Goal: Navigation & Orientation: Find specific page/section

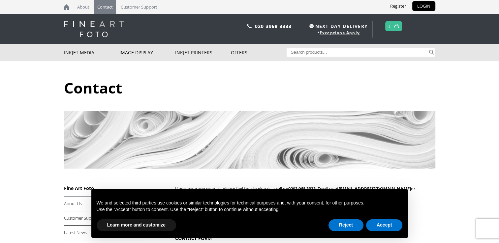
click at [97, 34] on img at bounding box center [94, 29] width 60 height 16
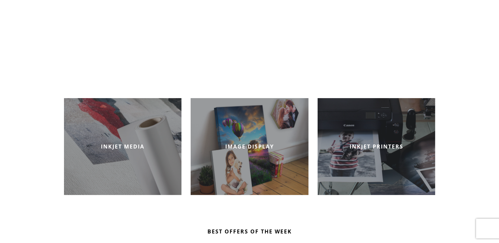
scroll to position [132, 0]
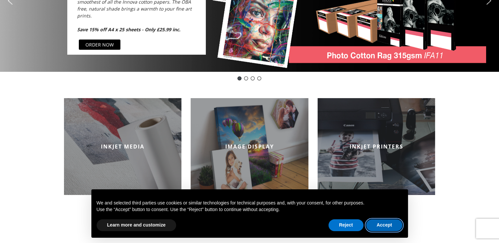
click at [385, 223] on button "Accept" at bounding box center [384, 225] width 37 height 12
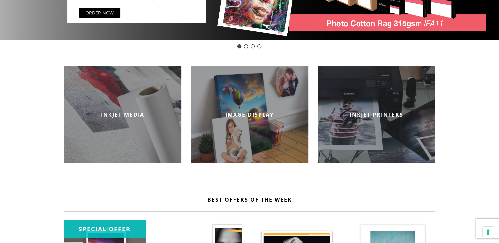
scroll to position [165, 0]
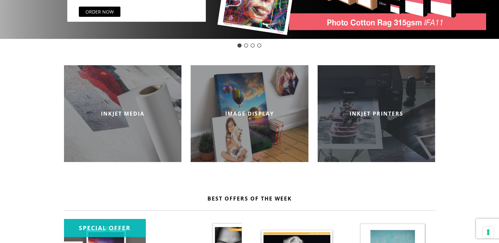
click at [396, 135] on div "INKJET PRINTERS" at bounding box center [376, 113] width 118 height 97
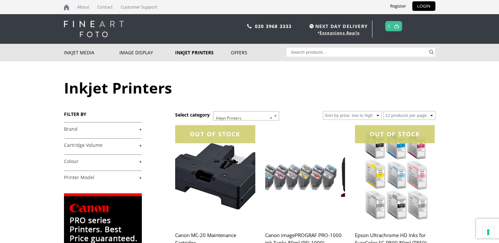
click at [90, 33] on img at bounding box center [94, 29] width 60 height 16
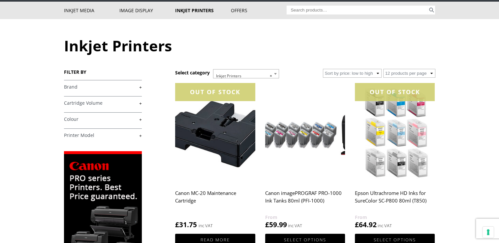
scroll to position [132, 0]
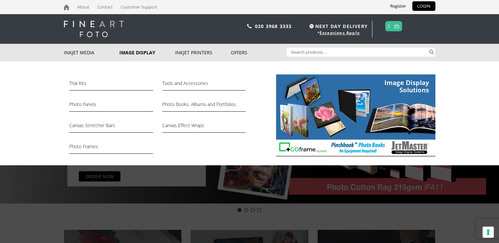
click at [143, 56] on link "Image Display" at bounding box center [147, 52] width 56 height 17
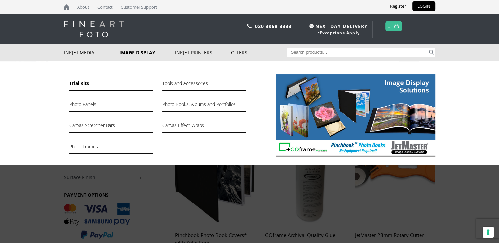
click at [81, 85] on link "Trial Kits" at bounding box center [110, 84] width 83 height 11
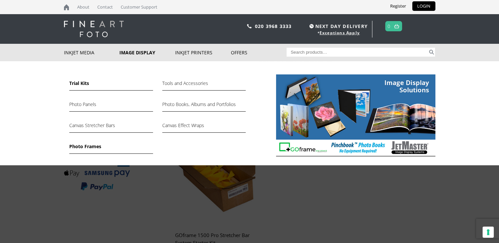
click at [85, 146] on link "Photo Frames" at bounding box center [110, 148] width 83 height 11
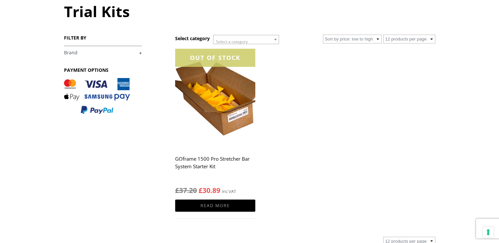
scroll to position [99, 0]
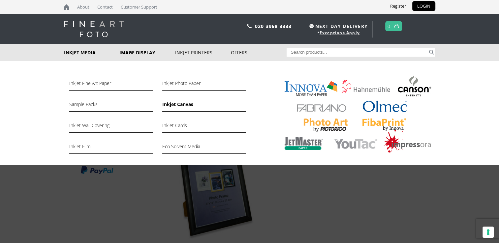
click at [170, 107] on link "Inkjet Canvas" at bounding box center [203, 106] width 83 height 11
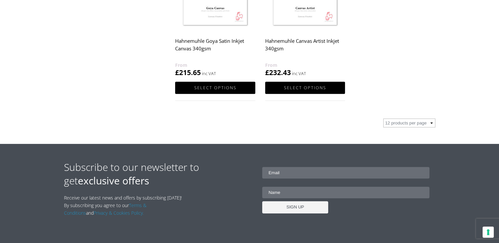
scroll to position [658, 0]
